Goal: Information Seeking & Learning: Find specific fact

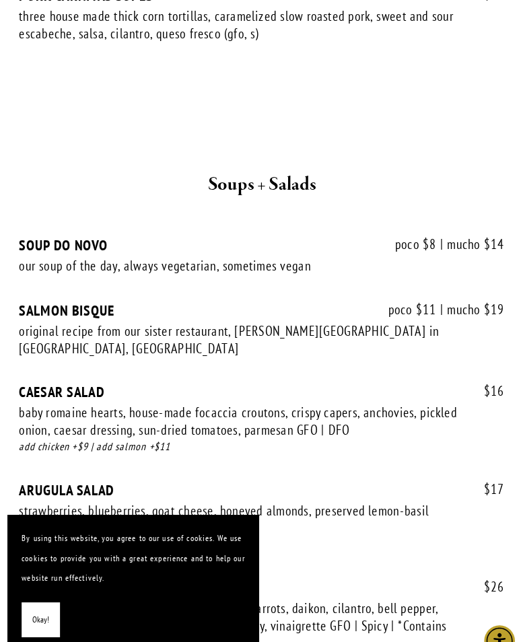
scroll to position [2014, 0]
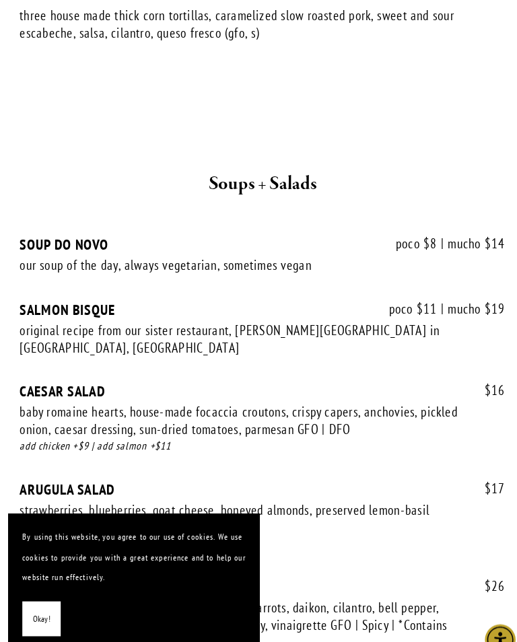
click at [37, 599] on span "Okay!" at bounding box center [45, 599] width 17 height 20
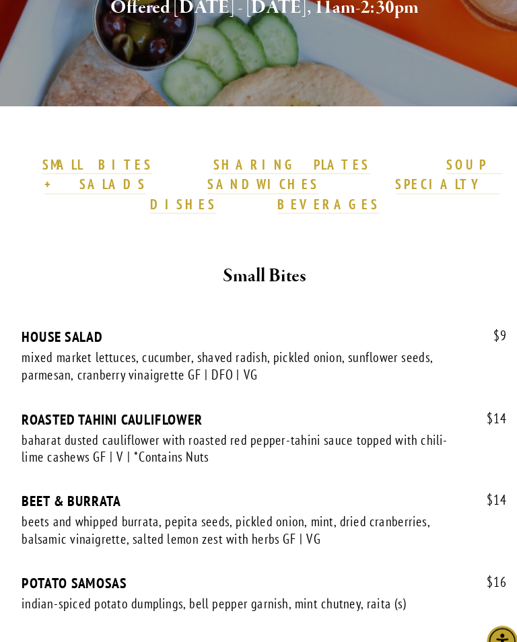
scroll to position [302, 0]
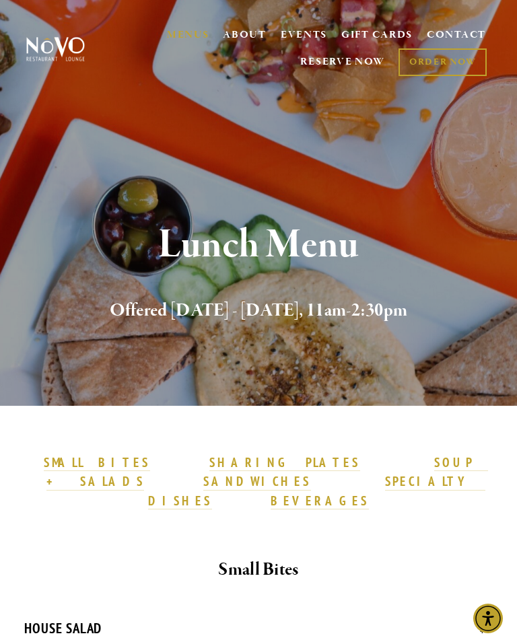
click at [342, 65] on link "RESERVE NOW" at bounding box center [342, 62] width 85 height 26
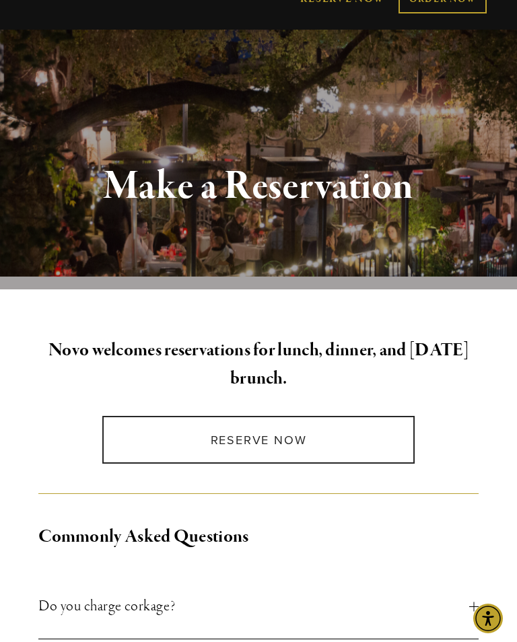
scroll to position [83, 0]
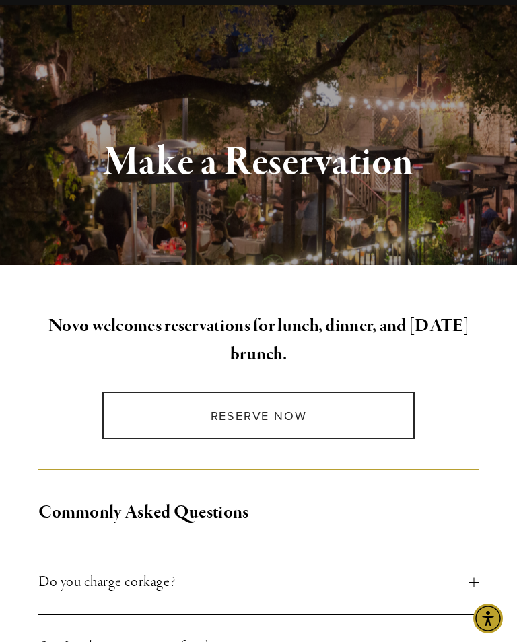
click at [274, 421] on link "Reserve Now" at bounding box center [258, 415] width 312 height 48
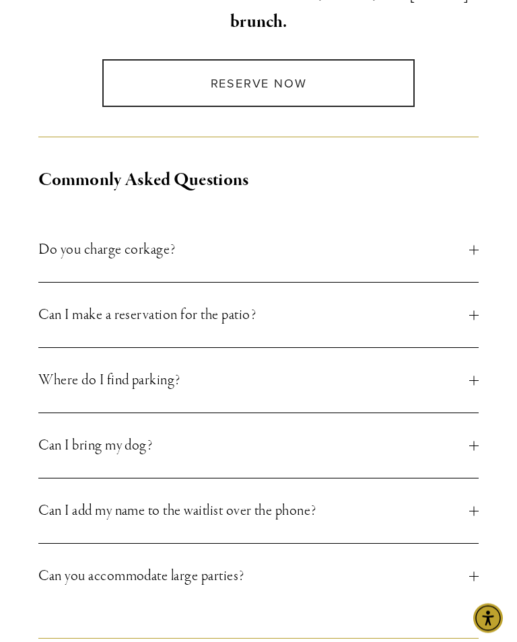
scroll to position [416, 0]
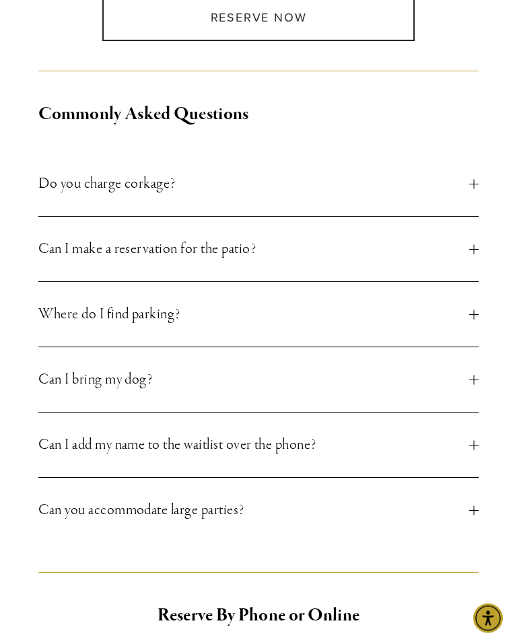
click at [472, 313] on div at bounding box center [473, 314] width 9 height 9
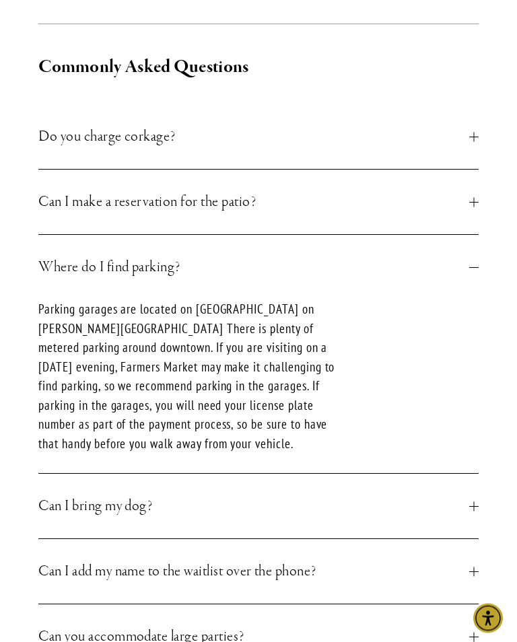
scroll to position [537, 0]
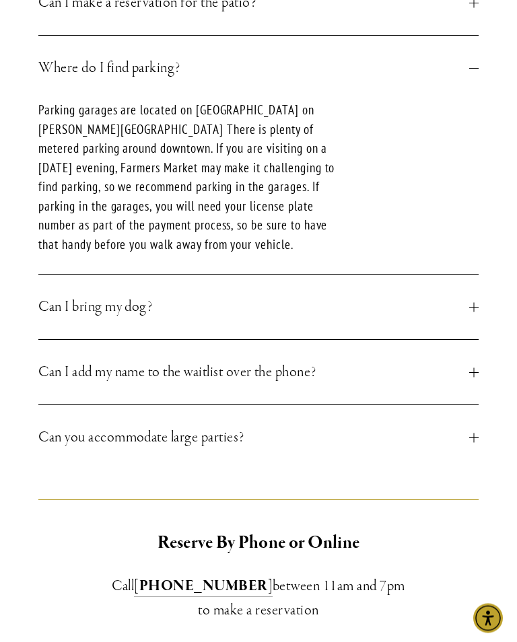
click at [470, 309] on button "Can I bring my dog?" at bounding box center [257, 307] width 439 height 65
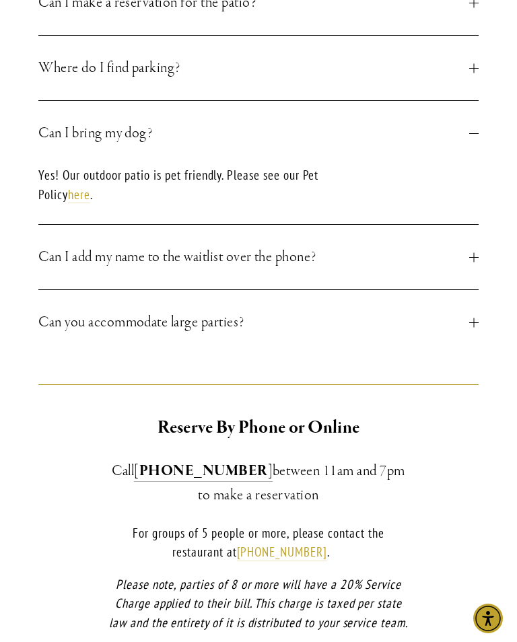
click at [88, 202] on link "here" at bounding box center [79, 194] width 22 height 17
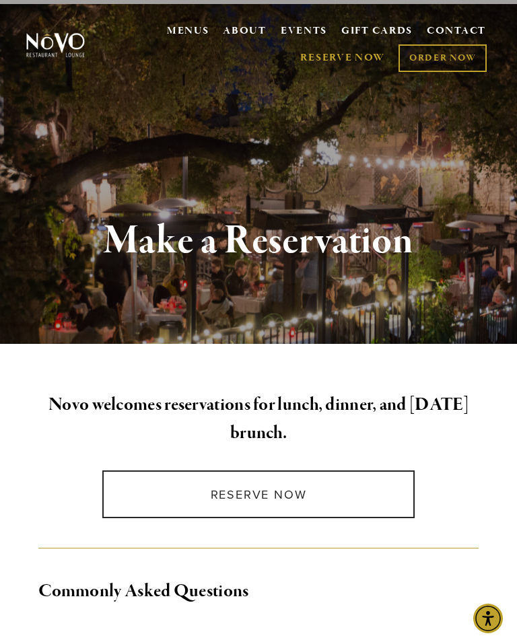
scroll to position [0, 0]
